Goal: Use online tool/utility: Utilize a website feature to perform a specific function

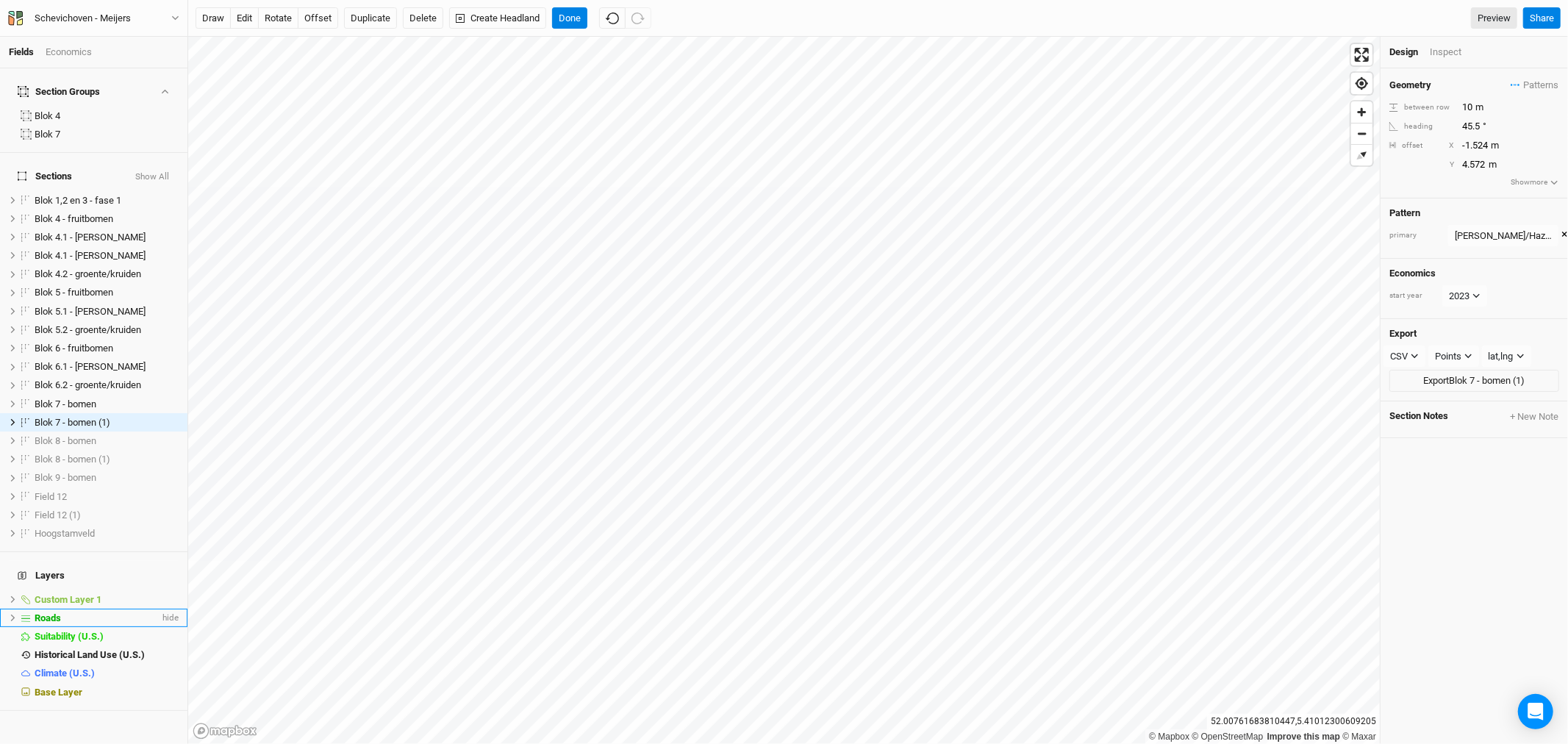
click at [57, 612] on span "Roads" at bounding box center [48, 618] width 27 height 11
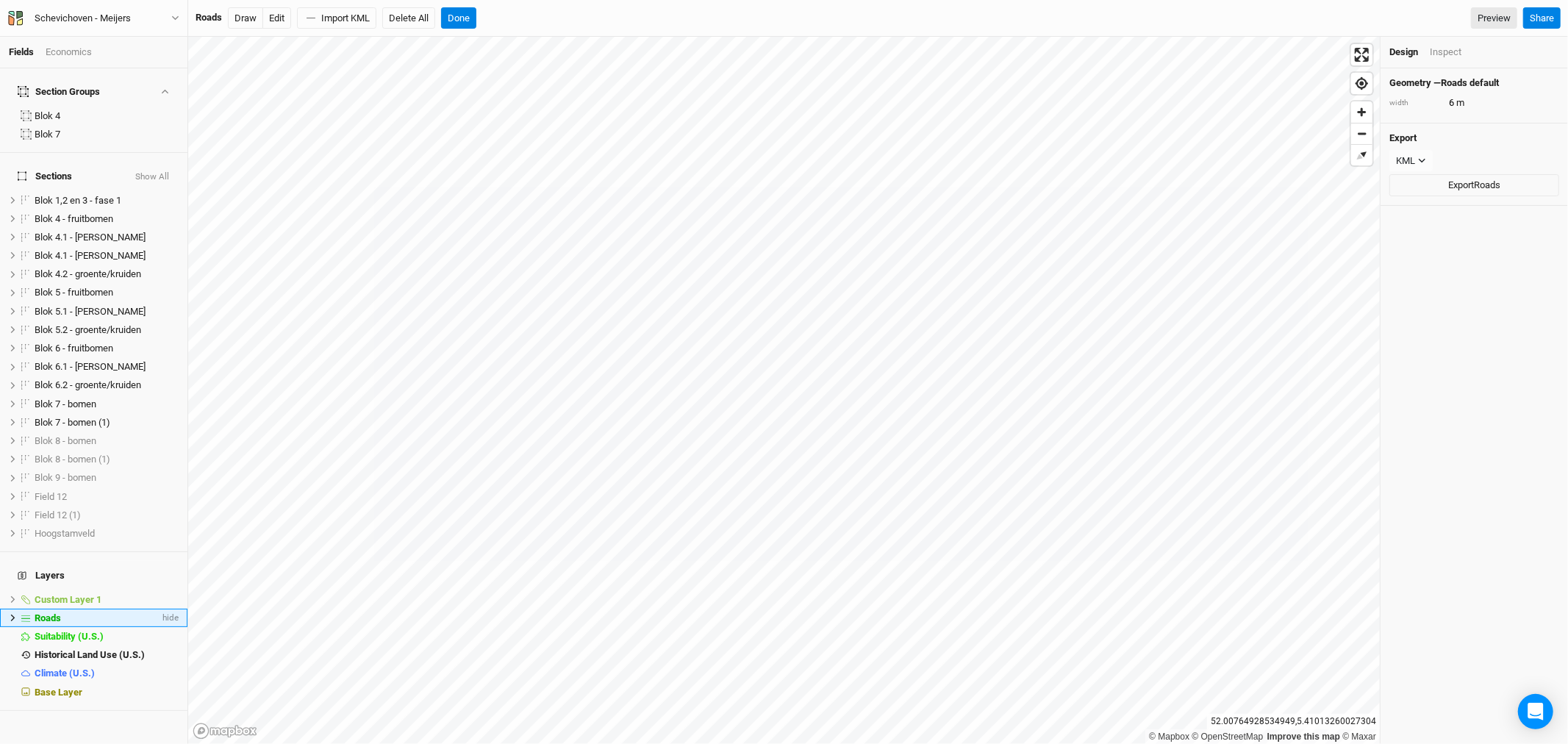
click at [15, 614] on icon at bounding box center [12, 618] width 8 height 8
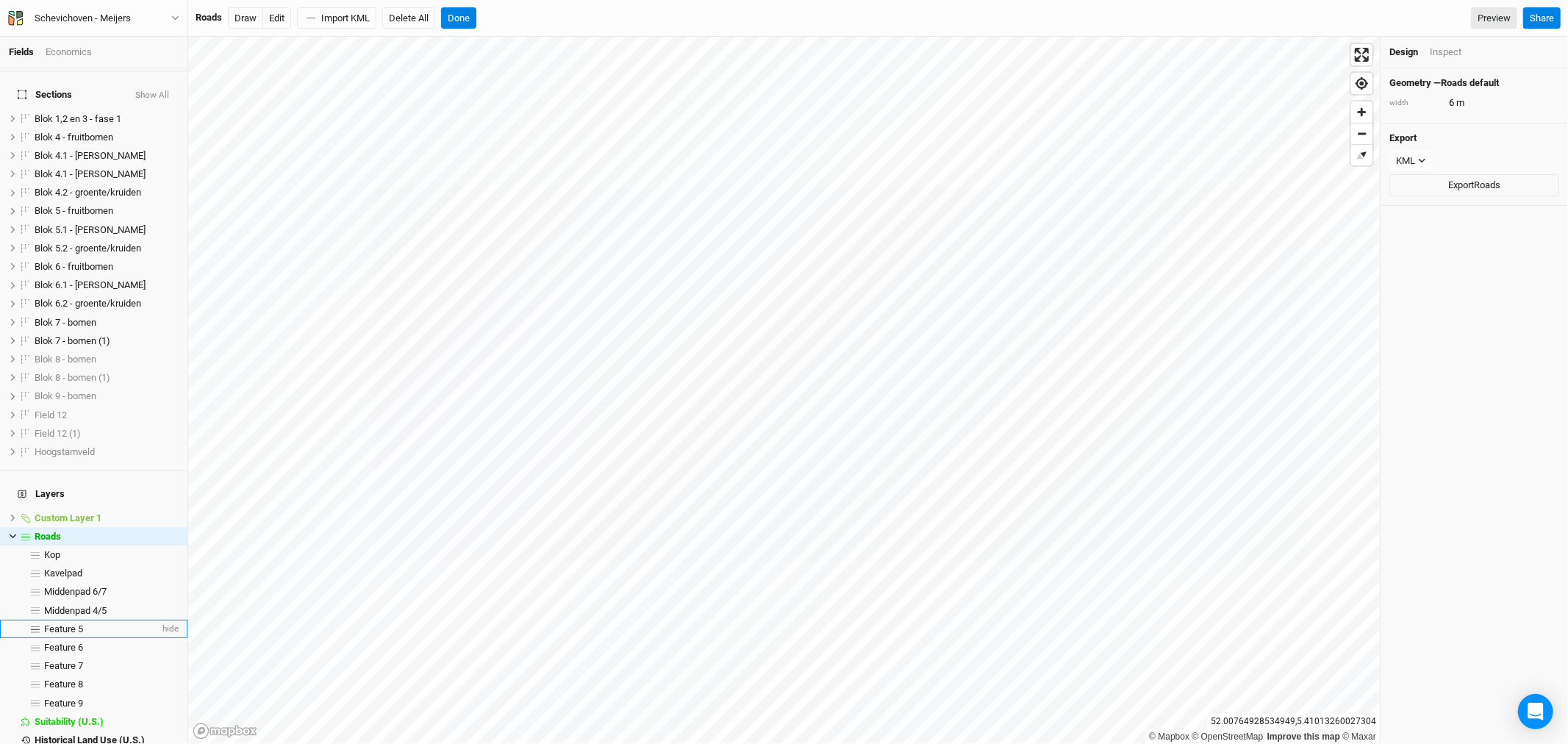
click at [78, 623] on span "Feature 5" at bounding box center [64, 629] width 39 height 11
type input "7"
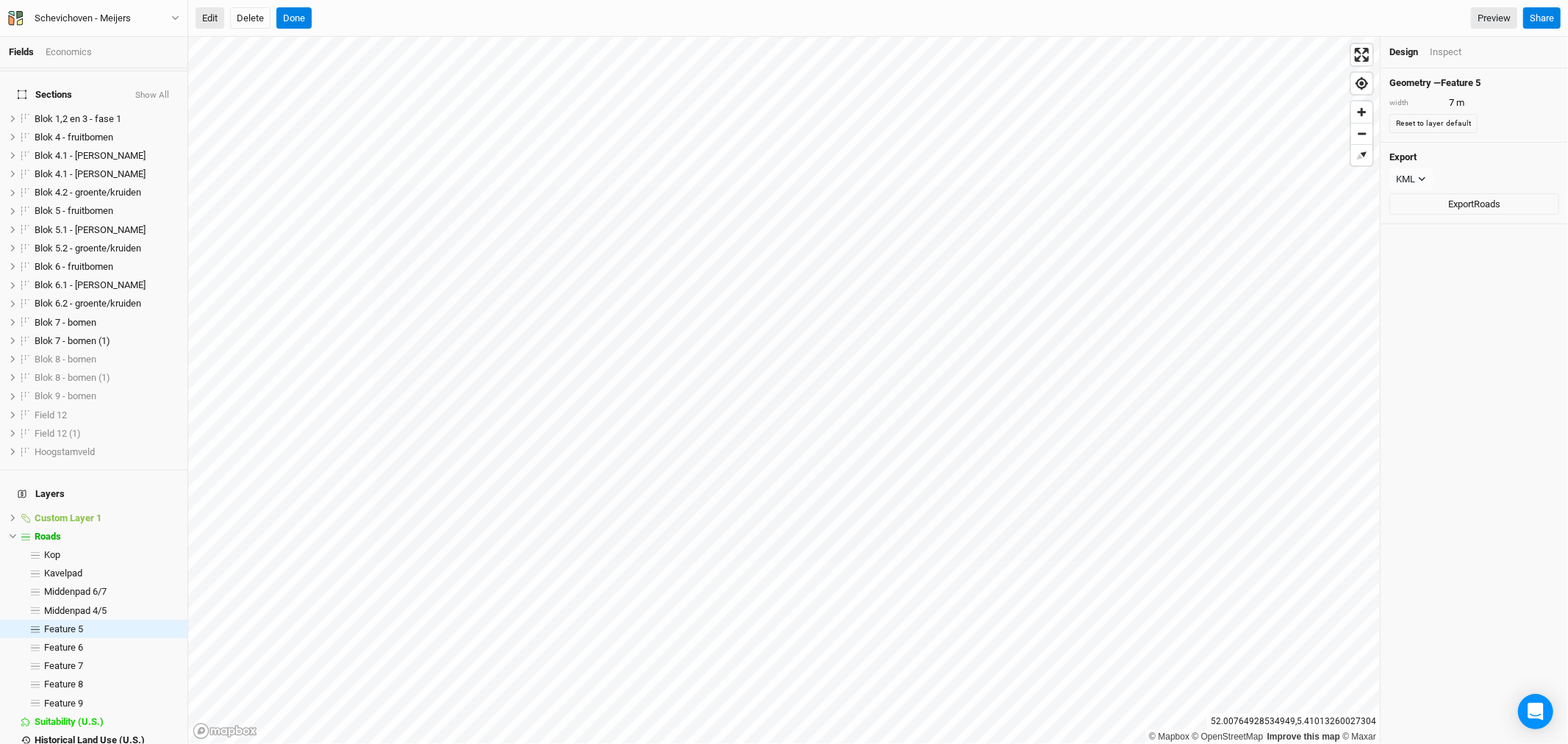
click at [208, 15] on button "Edit" at bounding box center [210, 18] width 29 height 22
